Goal: Information Seeking & Learning: Learn about a topic

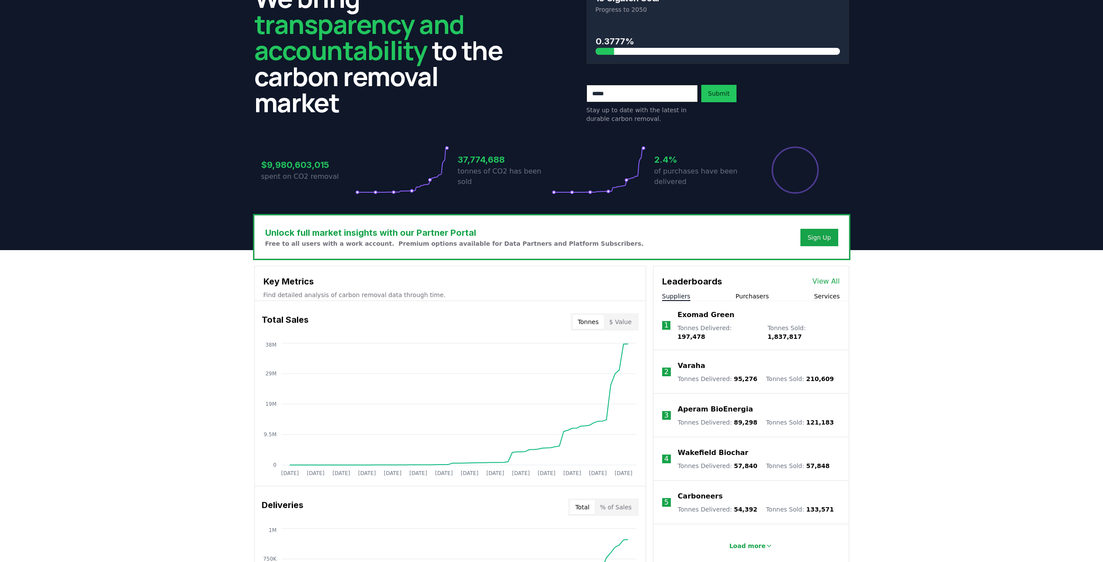
scroll to position [33, 0]
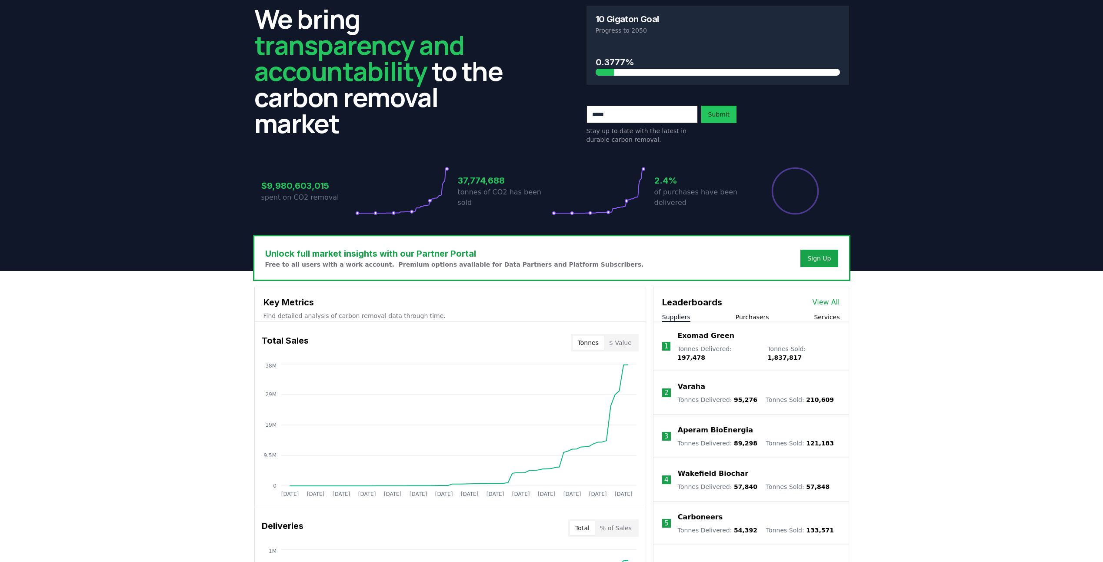
click at [617, 343] on button "$ Value" at bounding box center [620, 343] width 33 height 14
click at [594, 344] on button "Tonnes" at bounding box center [588, 343] width 31 height 14
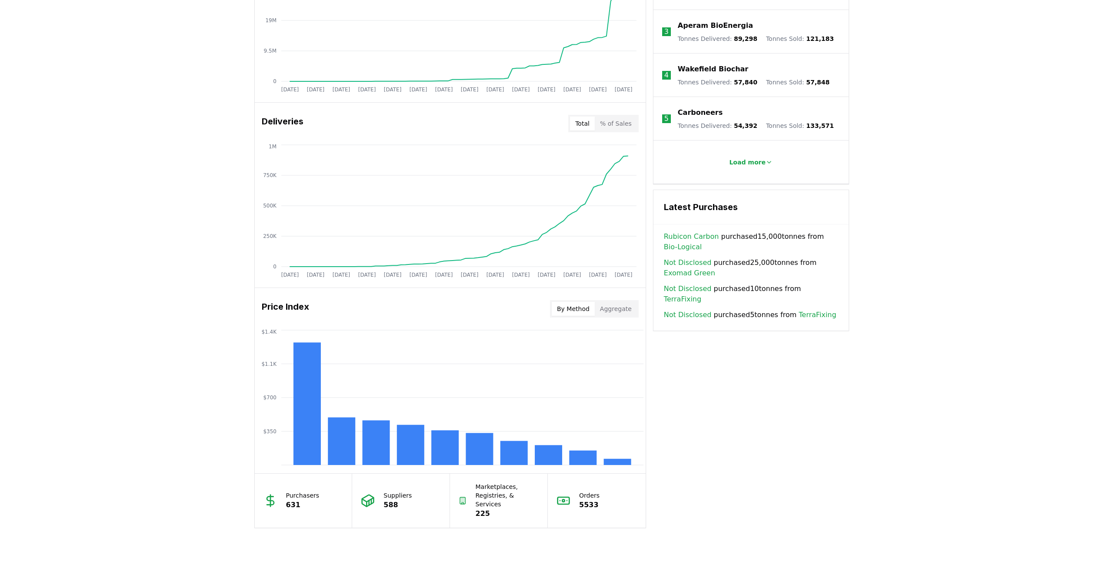
scroll to position [446, 0]
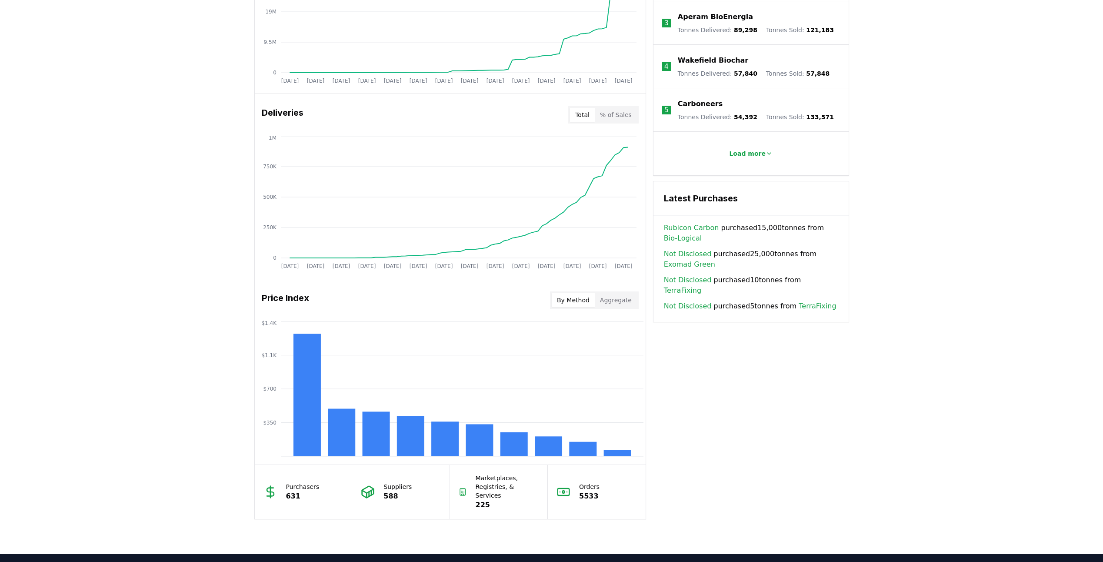
click at [687, 223] on link "Rubicon Carbon" at bounding box center [691, 228] width 55 height 10
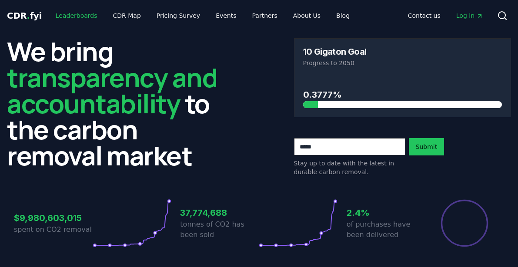
click at [76, 17] on link "Leaderboards" at bounding box center [77, 16] width 56 height 16
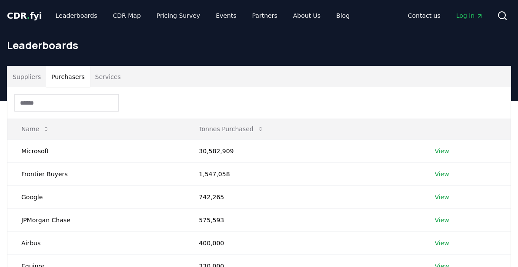
click at [72, 79] on button "Purchasers" at bounding box center [68, 77] width 44 height 21
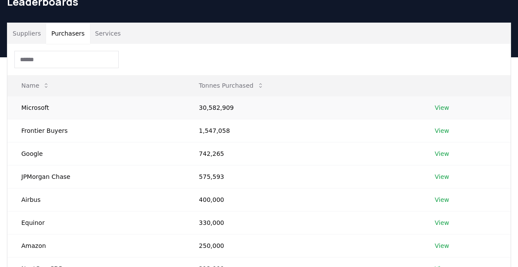
scroll to position [54, 0]
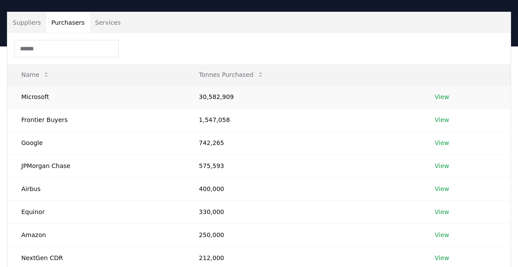
click at [440, 97] on link "View" at bounding box center [442, 97] width 14 height 9
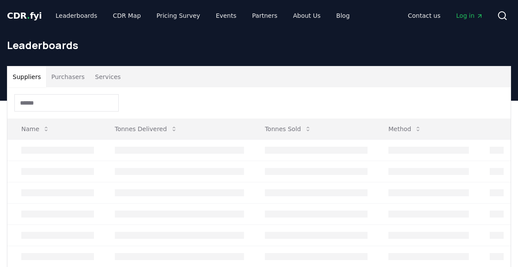
scroll to position [54, 0]
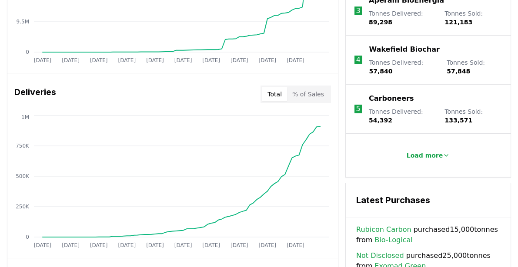
scroll to position [685, 0]
